Goal: Task Accomplishment & Management: Use online tool/utility

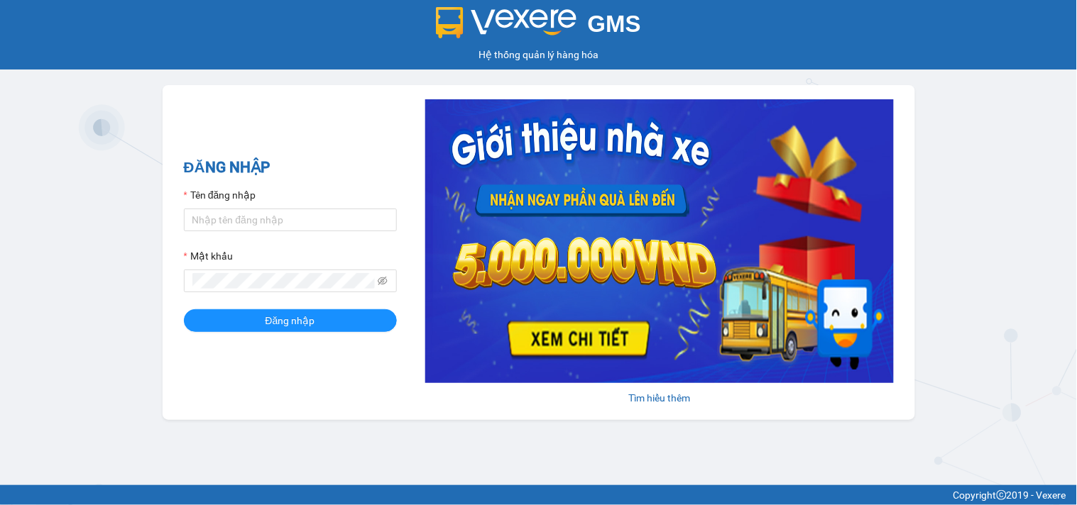
click at [256, 206] on div "Tên đăng nhập" at bounding box center [290, 197] width 213 height 21
click at [259, 215] on input "Tên đăng nhập" at bounding box center [290, 220] width 213 height 23
type input "dthong.namcuonglimo"
click at [385, 282] on icon "eye-invisible" at bounding box center [383, 281] width 10 height 10
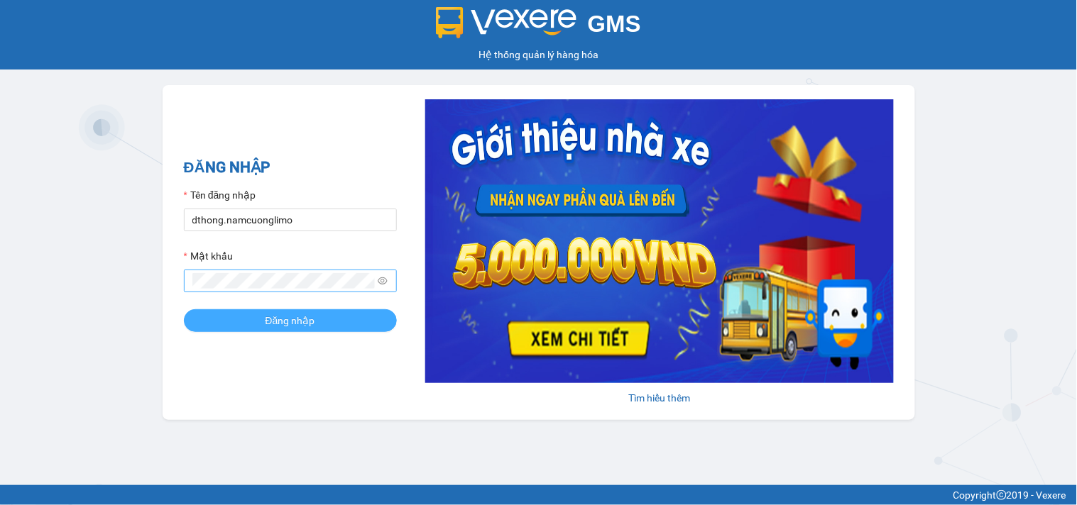
click at [321, 321] on button "Đăng nhập" at bounding box center [290, 320] width 213 height 23
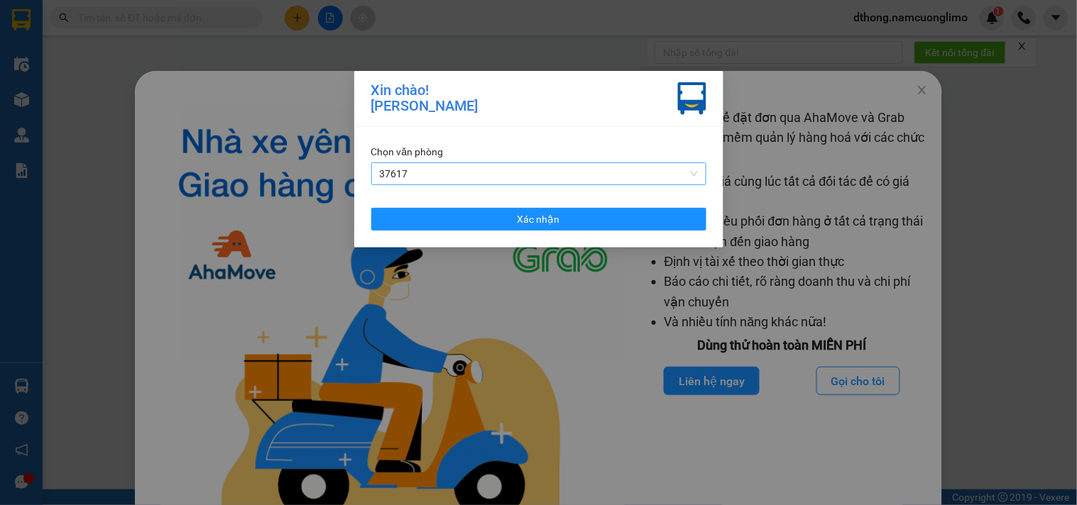
click at [535, 180] on span "37617" at bounding box center [539, 173] width 318 height 21
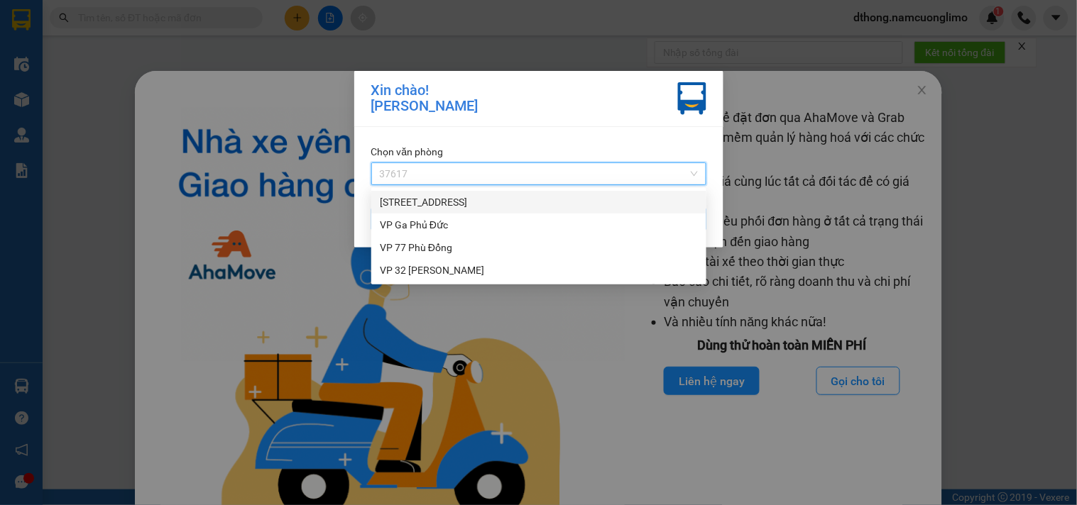
click at [444, 202] on div "[STREET_ADDRESS]" at bounding box center [539, 202] width 318 height 16
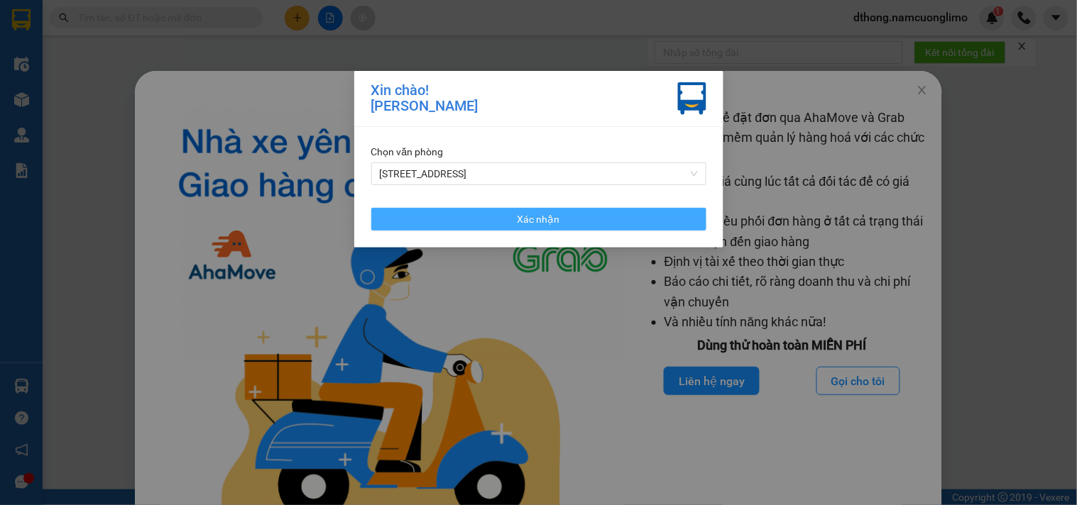
click at [518, 217] on span "Xác nhận" at bounding box center [538, 220] width 43 height 16
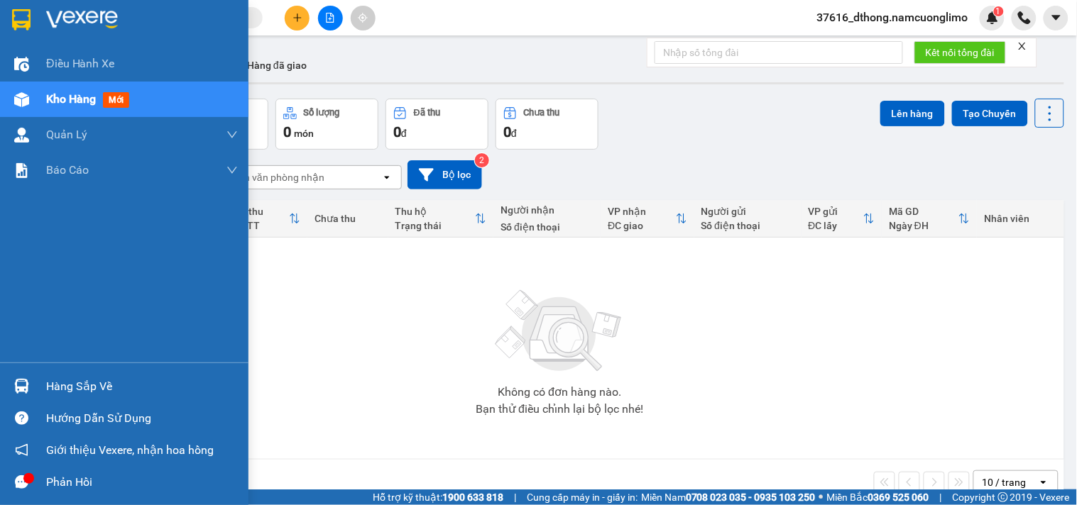
click at [62, 390] on div "Hàng sắp về" at bounding box center [142, 386] width 192 height 21
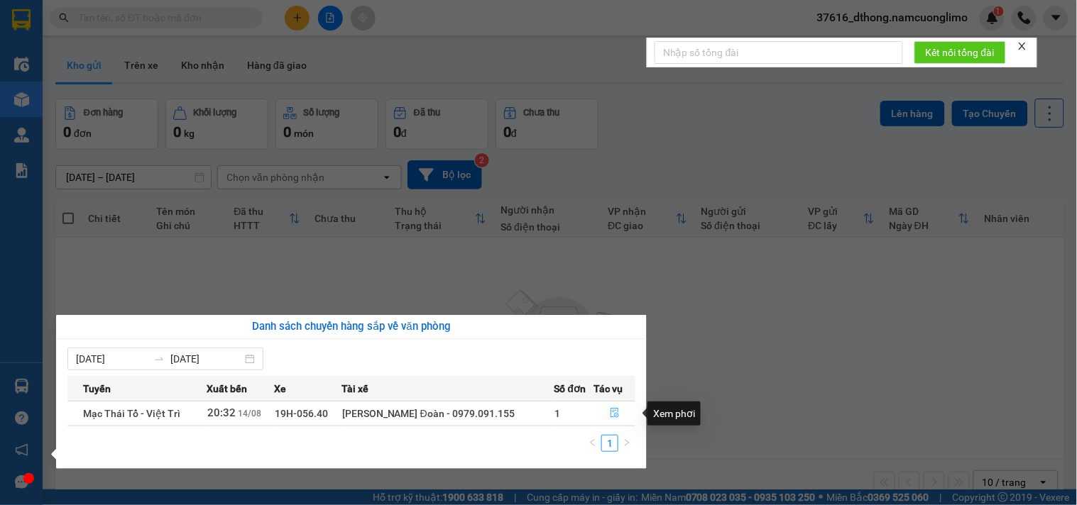
click at [611, 410] on icon "file-done" at bounding box center [615, 413] width 10 height 10
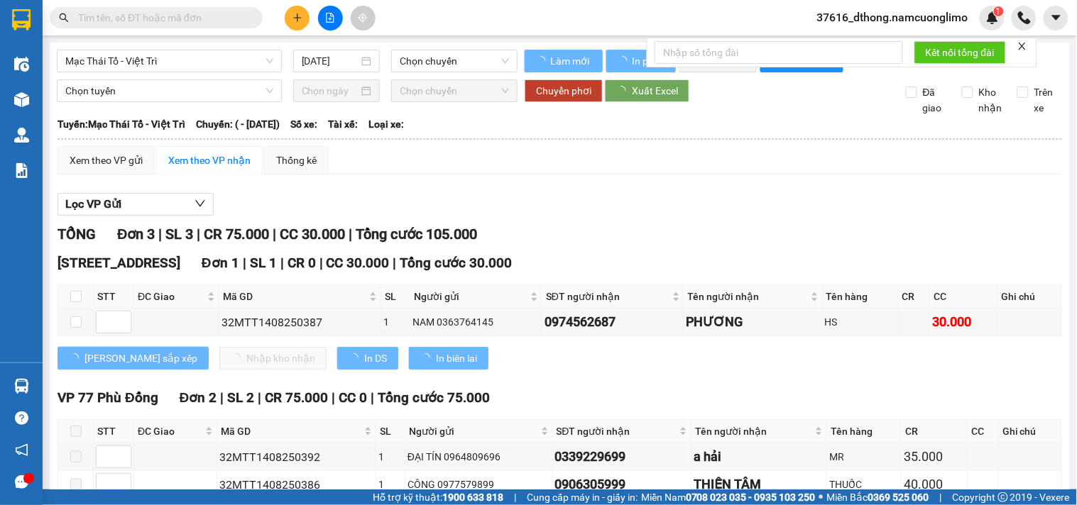
type input "[DATE]"
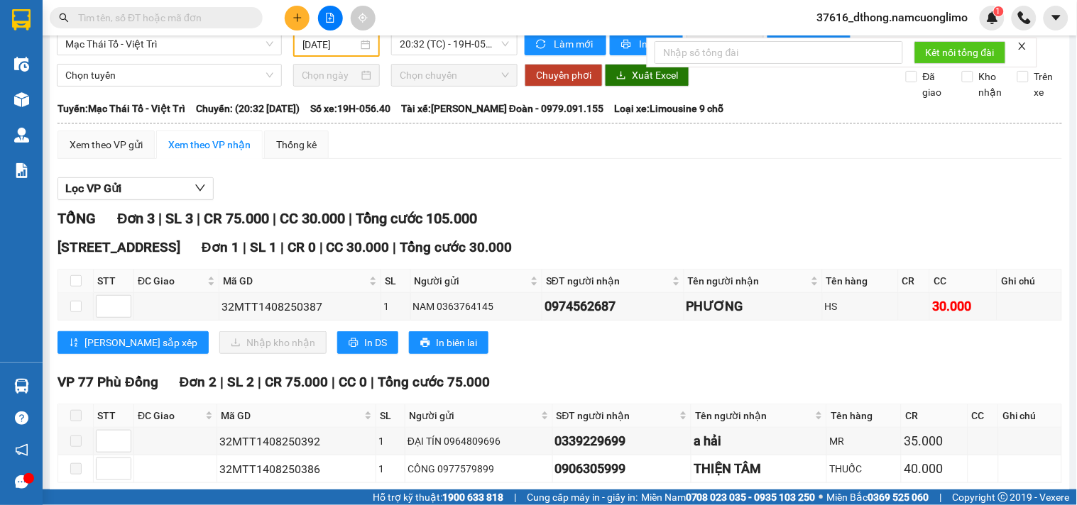
scroll to position [95, 0]
